Goal: Use online tool/utility: Utilize a website feature to perform a specific function

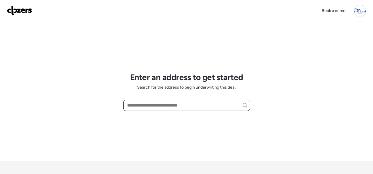
click at [135, 103] on input "text" at bounding box center [186, 105] width 121 height 8
paste input "**********"
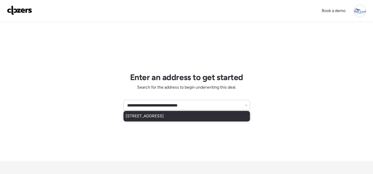
click at [150, 116] on span "[STREET_ADDRESS]" at bounding box center [145, 116] width 38 height 6
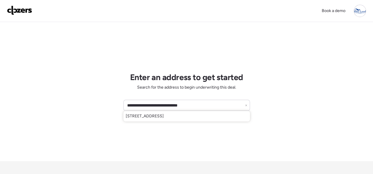
type input "**********"
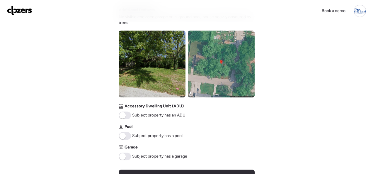
scroll to position [264, 0]
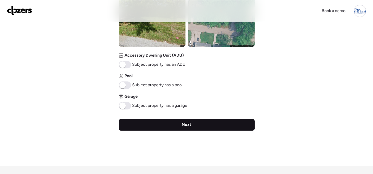
click at [187, 126] on span "Next" at bounding box center [187, 125] width 10 height 6
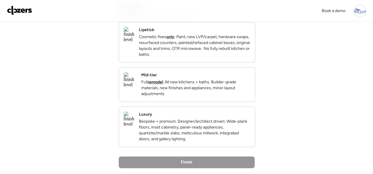
scroll to position [0, 0]
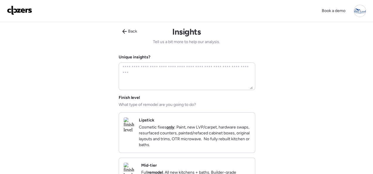
click at [233, 119] on div "Lipstick Cosmetic fixes only : Paint, new LVP/carpet, hardware swaps, resurface…" at bounding box center [194, 132] width 111 height 30
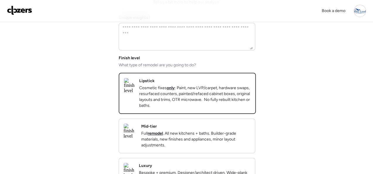
scroll to position [147, 0]
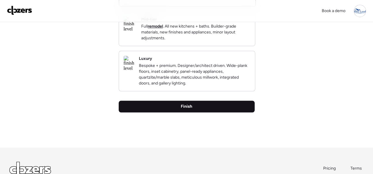
click at [188, 109] on span "Finish" at bounding box center [186, 106] width 11 height 6
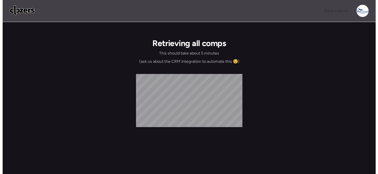
scroll to position [0, 0]
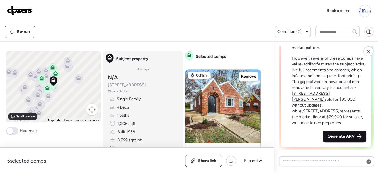
click at [343, 136] on span "Generate ARV" at bounding box center [341, 136] width 27 height 6
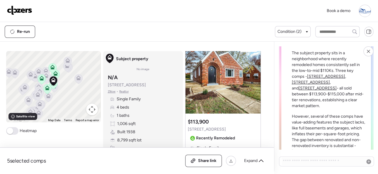
scroll to position [-84, 0]
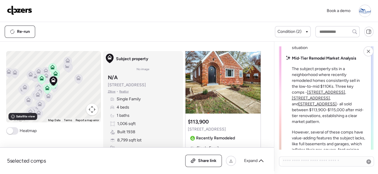
click at [135, 10] on div "Book a demo" at bounding box center [189, 11] width 364 height 12
